Goal: Task Accomplishment & Management: Manage account settings

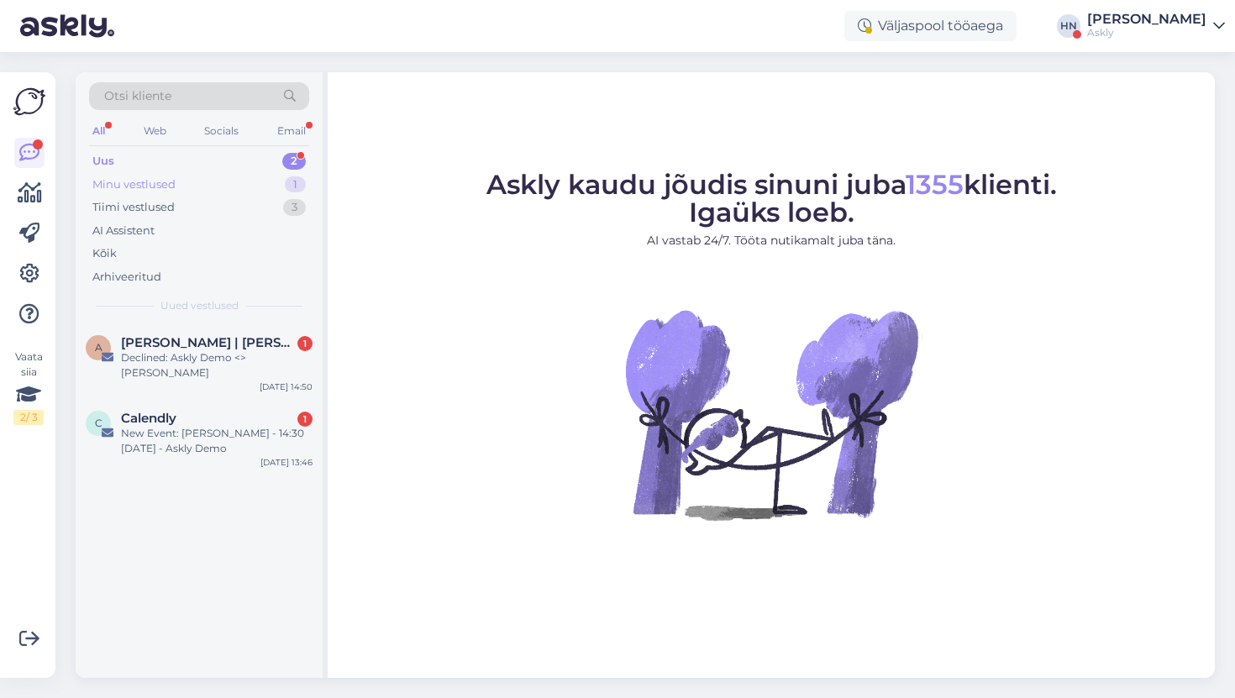
click at [169, 183] on div "Minu vestlused" at bounding box center [133, 184] width 83 height 17
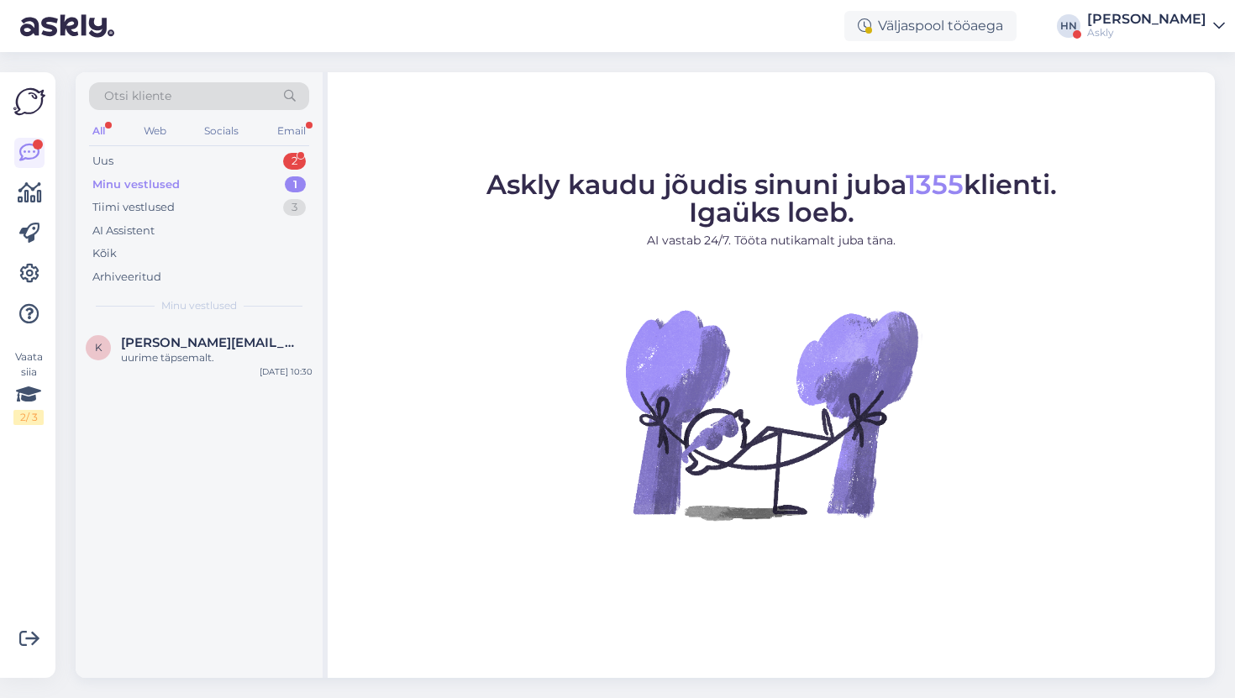
click at [207, 322] on div "Otsi kliente All Web Socials Email Uus 2 Minu vestlused 1 Tiimi vestlused 3 AI …" at bounding box center [199, 197] width 247 height 251
click at [207, 330] on div "k kristiina.laur@eestiloto.ee uurime täpsemalt. Oct 1 10:30" at bounding box center [199, 353] width 247 height 60
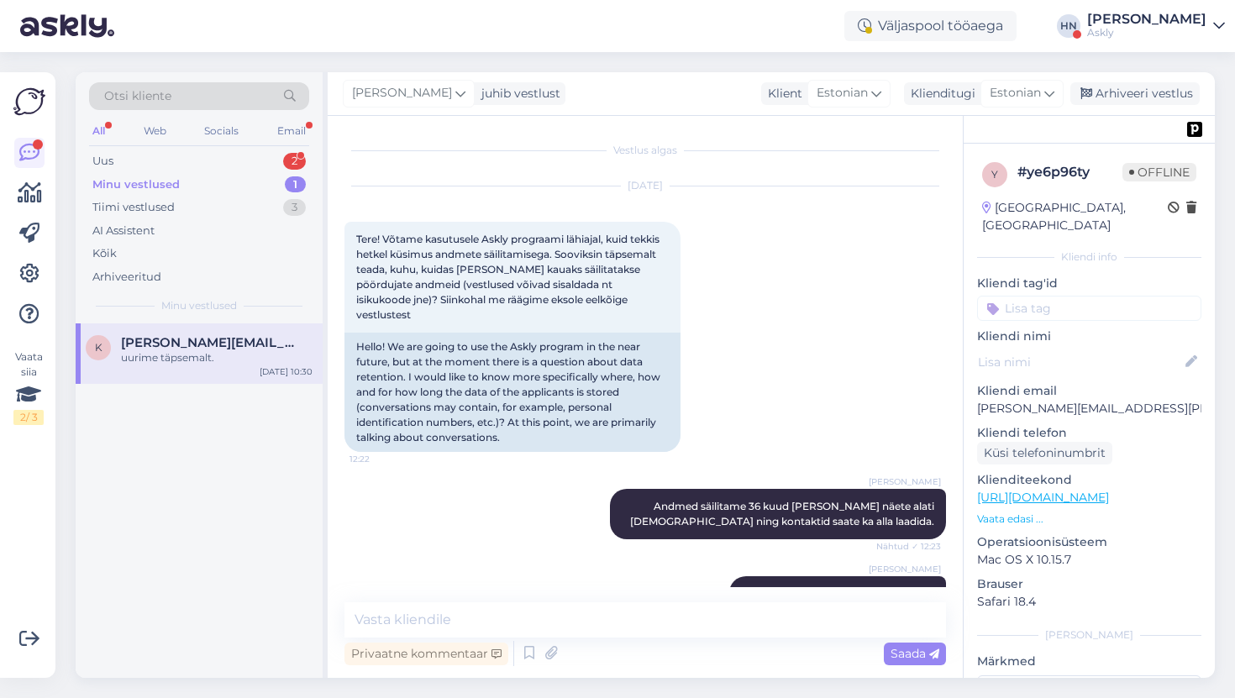
scroll to position [5509, 0]
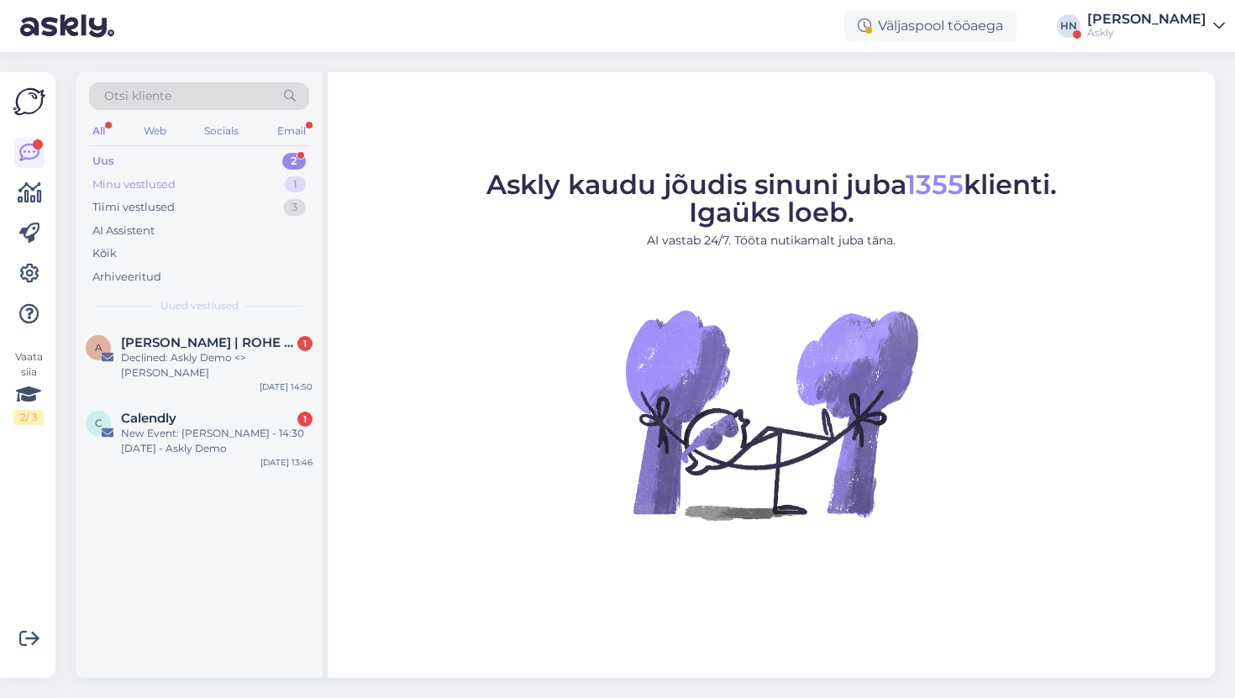
click at [285, 184] on div "1" at bounding box center [295, 184] width 21 height 17
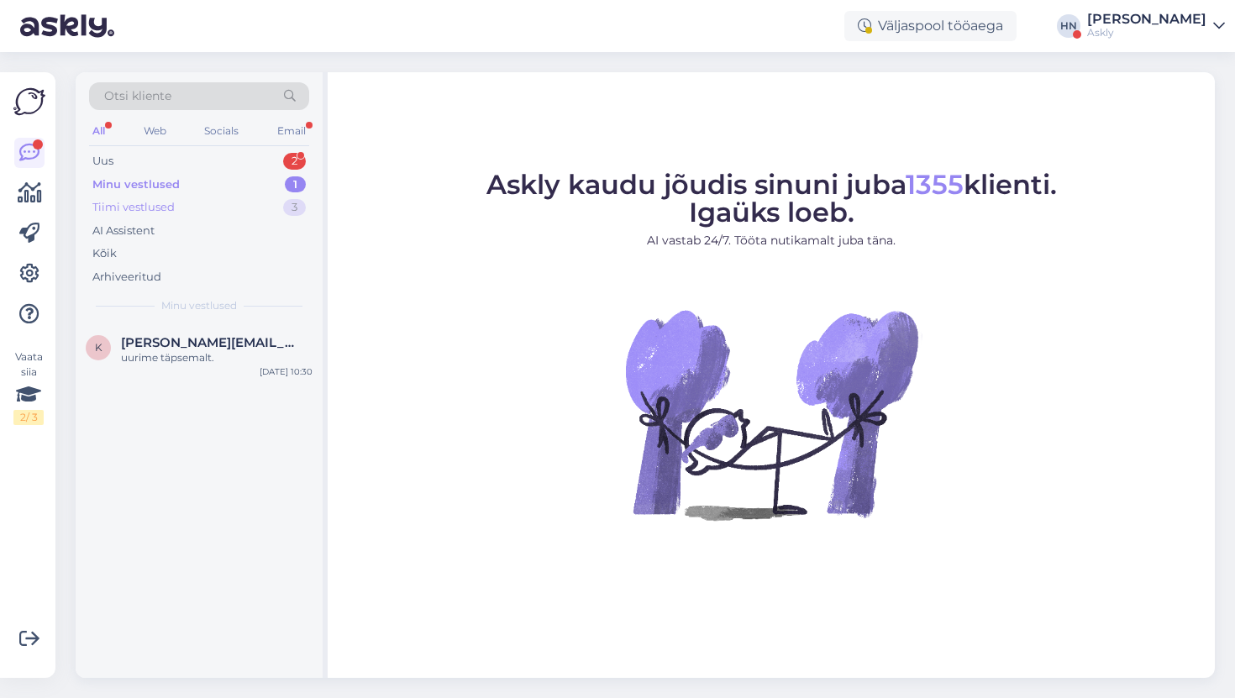
click at [276, 208] on div "Tiimi vestlused 3" at bounding box center [199, 208] width 220 height 24
